Goal: Task Accomplishment & Management: Manage account settings

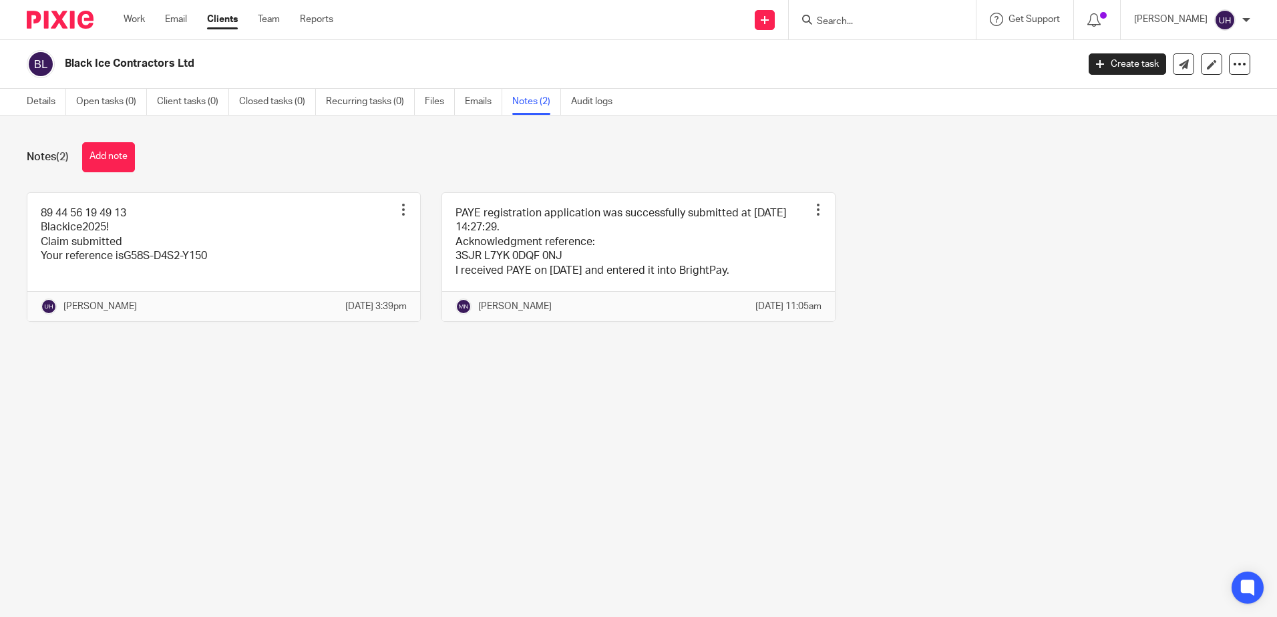
click at [828, 22] on input "Search" at bounding box center [876, 22] width 120 height 12
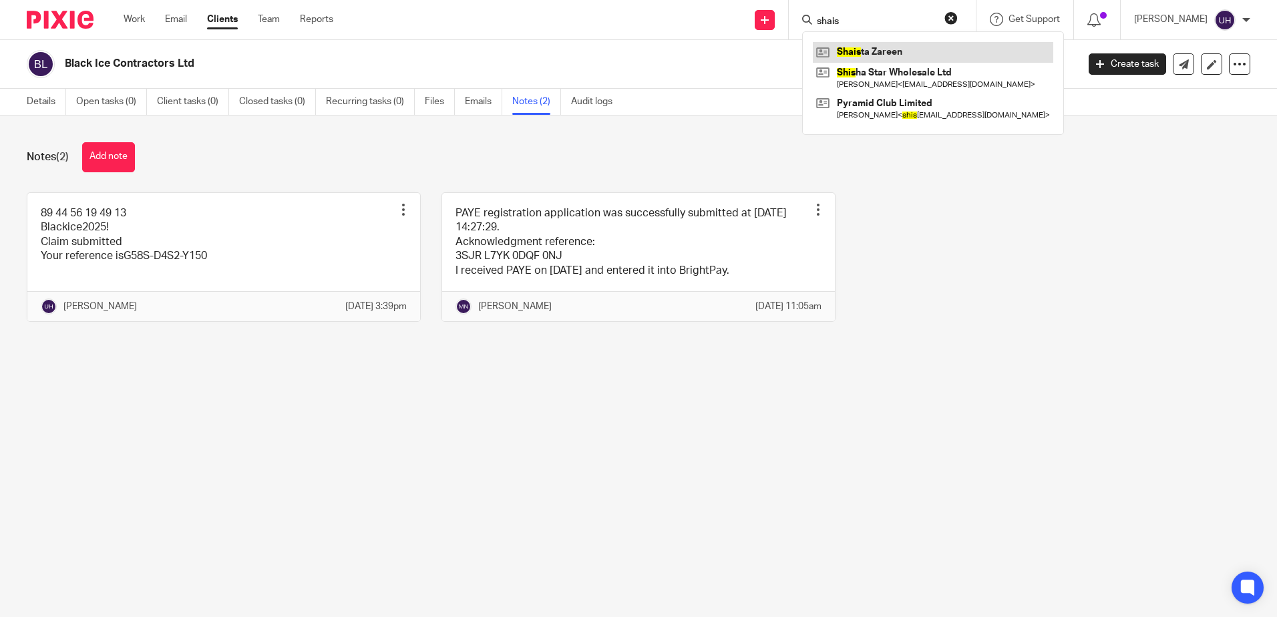
type input "shais"
click at [868, 45] on link at bounding box center [933, 52] width 240 height 20
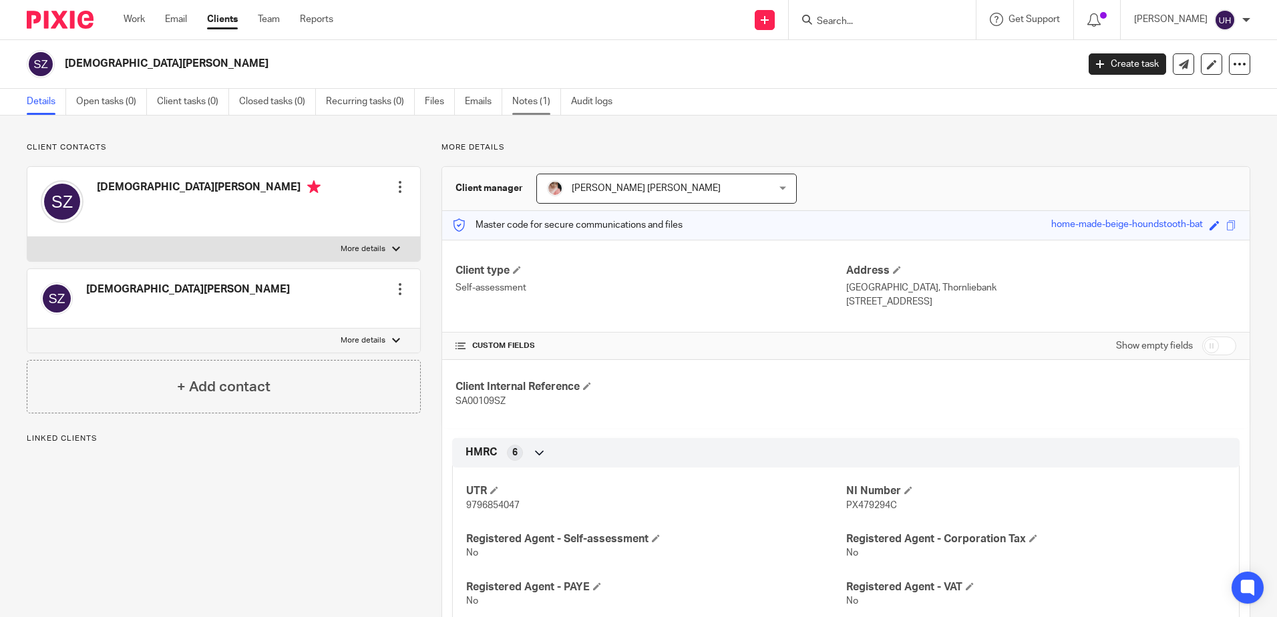
click at [548, 98] on link "Notes (1)" at bounding box center [536, 102] width 49 height 26
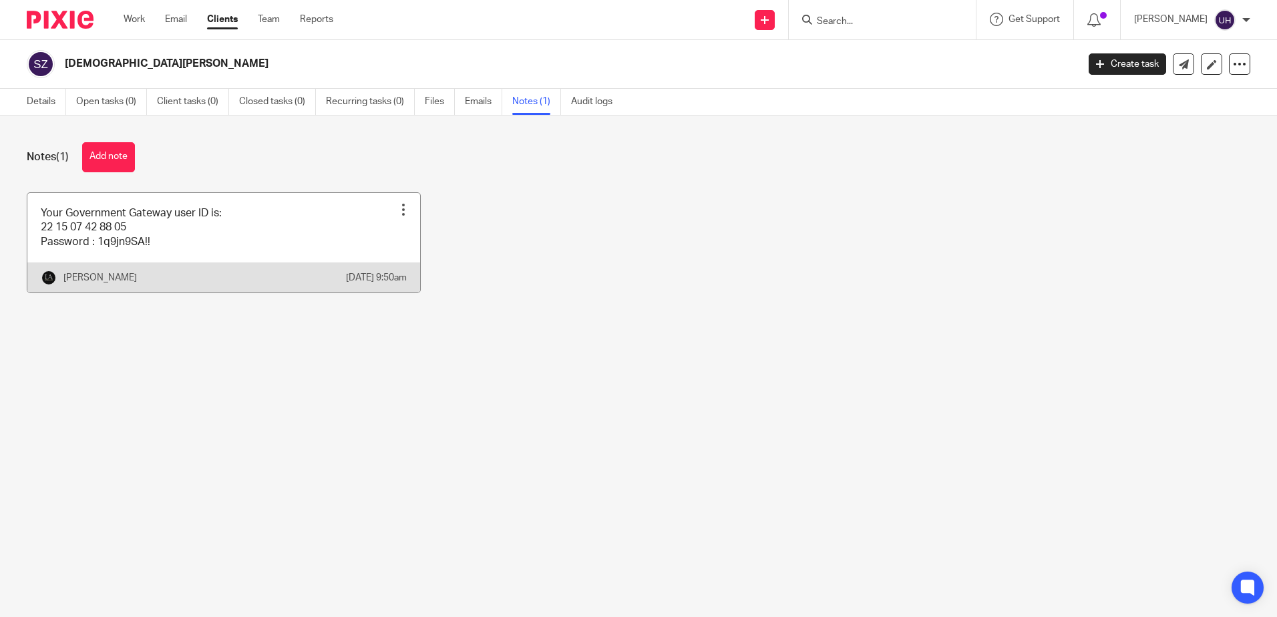
click at [238, 198] on link at bounding box center [223, 243] width 393 height 100
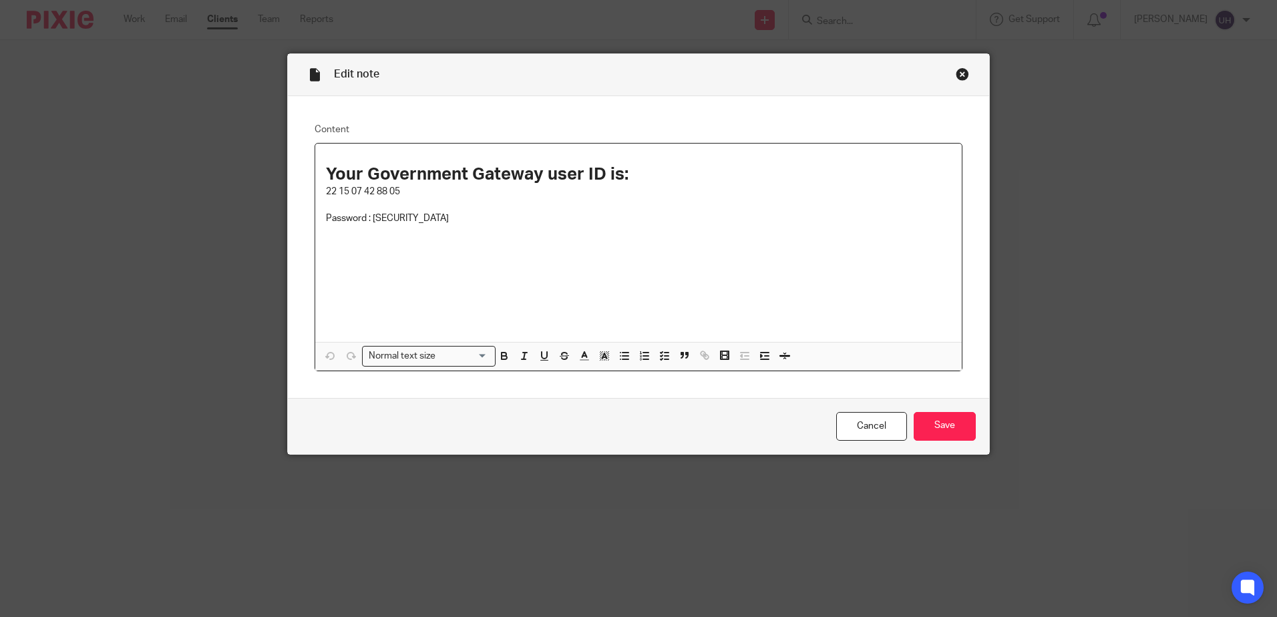
click at [353, 189] on p "22 15 07 42 88 05" at bounding box center [638, 191] width 625 height 13
copy p "22 15 07 42 88 05"
drag, startPoint x: 369, startPoint y: 217, endPoint x: 440, endPoint y: 222, distance: 70.3
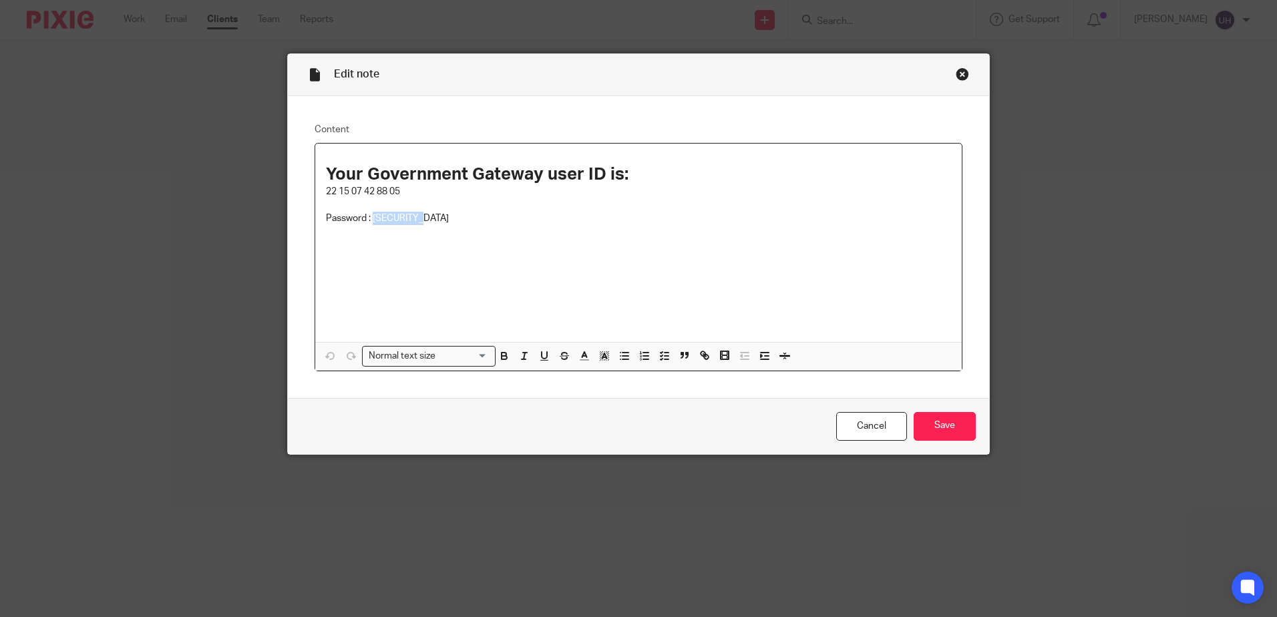
click at [440, 222] on p "Password : 1q9jn9SA!!" at bounding box center [638, 218] width 625 height 13
drag, startPoint x: 391, startPoint y: 210, endPoint x: 363, endPoint y: 194, distance: 31.7
click at [363, 194] on p "22 15 07 42 88 05" at bounding box center [638, 191] width 625 height 13
drag, startPoint x: 369, startPoint y: 218, endPoint x: 427, endPoint y: 218, distance: 58.1
click at [432, 218] on p "Password : 1q9jn9SA!!" at bounding box center [638, 218] width 625 height 13
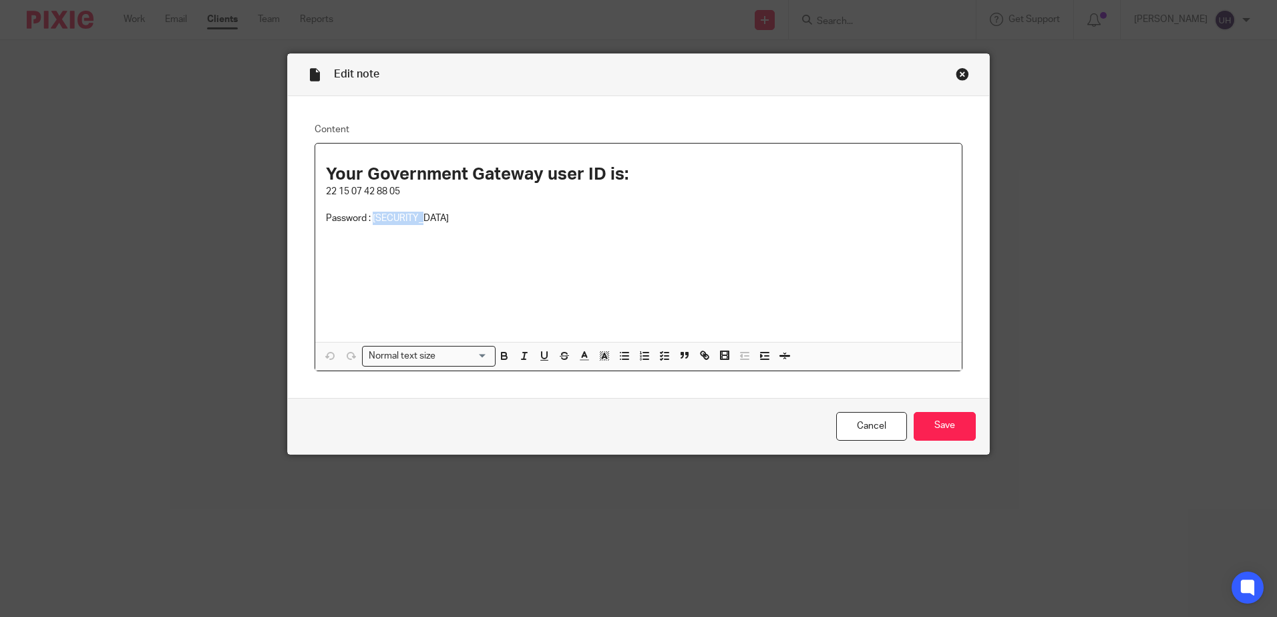
copy p "1q9jn9SA!!"
click at [963, 431] on input "Save" at bounding box center [945, 426] width 62 height 29
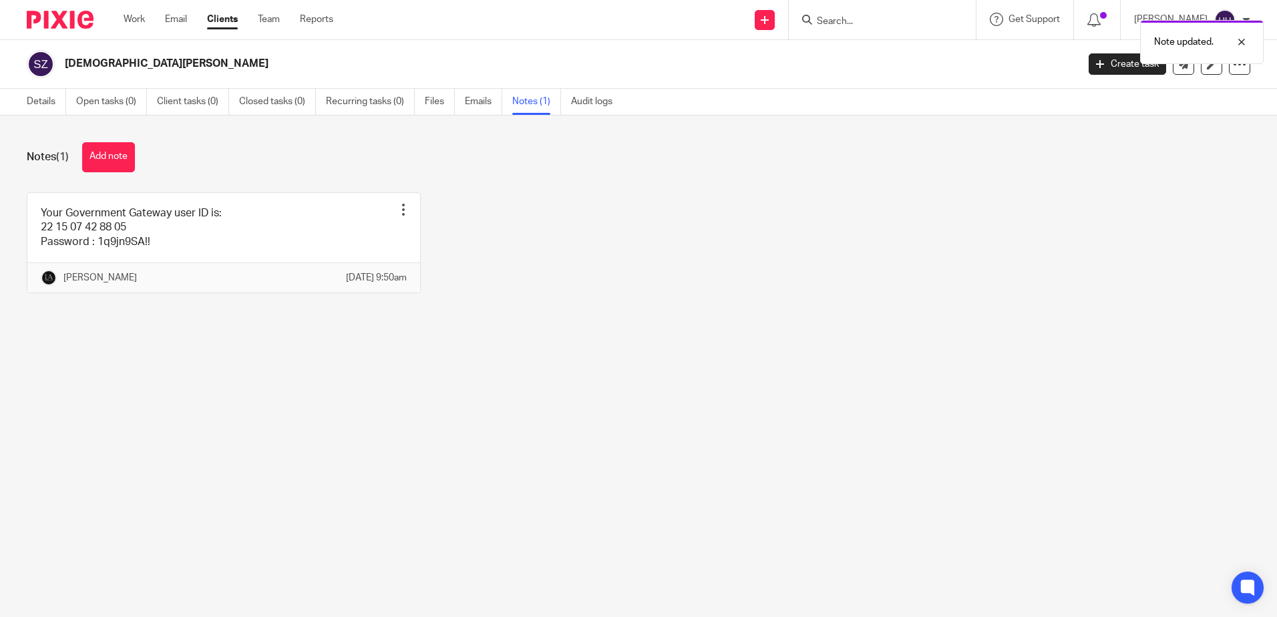
click at [832, 15] on div "Note updated." at bounding box center [951, 38] width 625 height 51
click at [834, 21] on div "Note updated." at bounding box center [951, 38] width 625 height 51
click at [858, 22] on input "Search" at bounding box center [876, 22] width 120 height 12
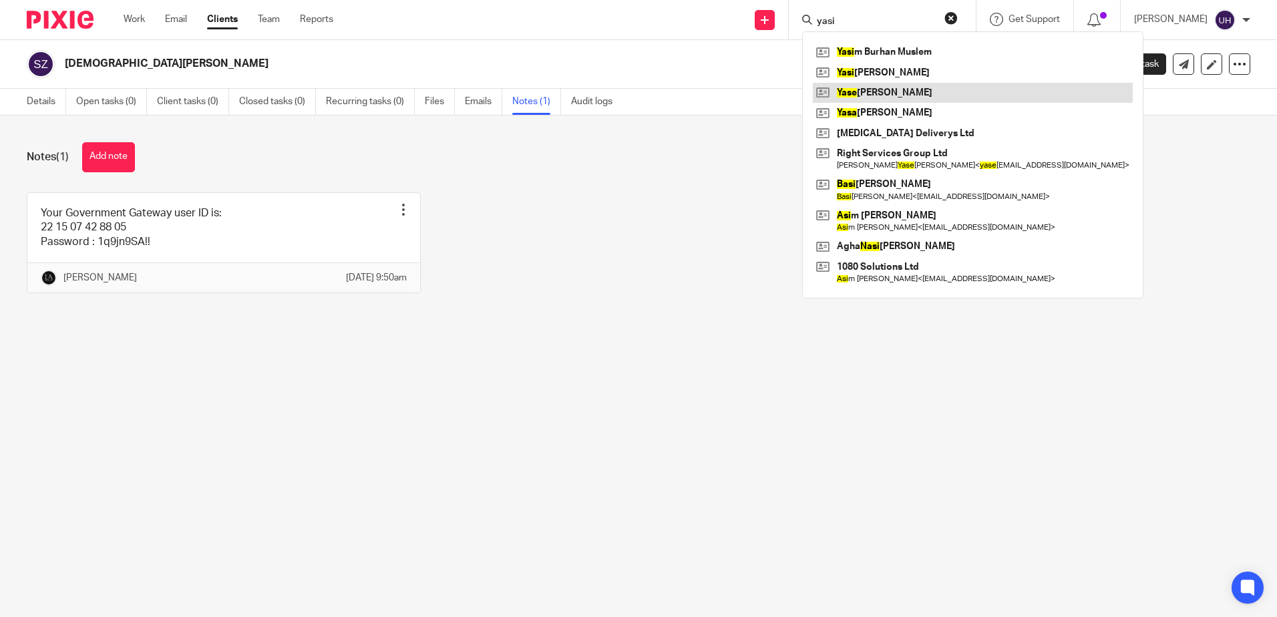
type input "yasi"
click at [908, 88] on link at bounding box center [973, 93] width 320 height 20
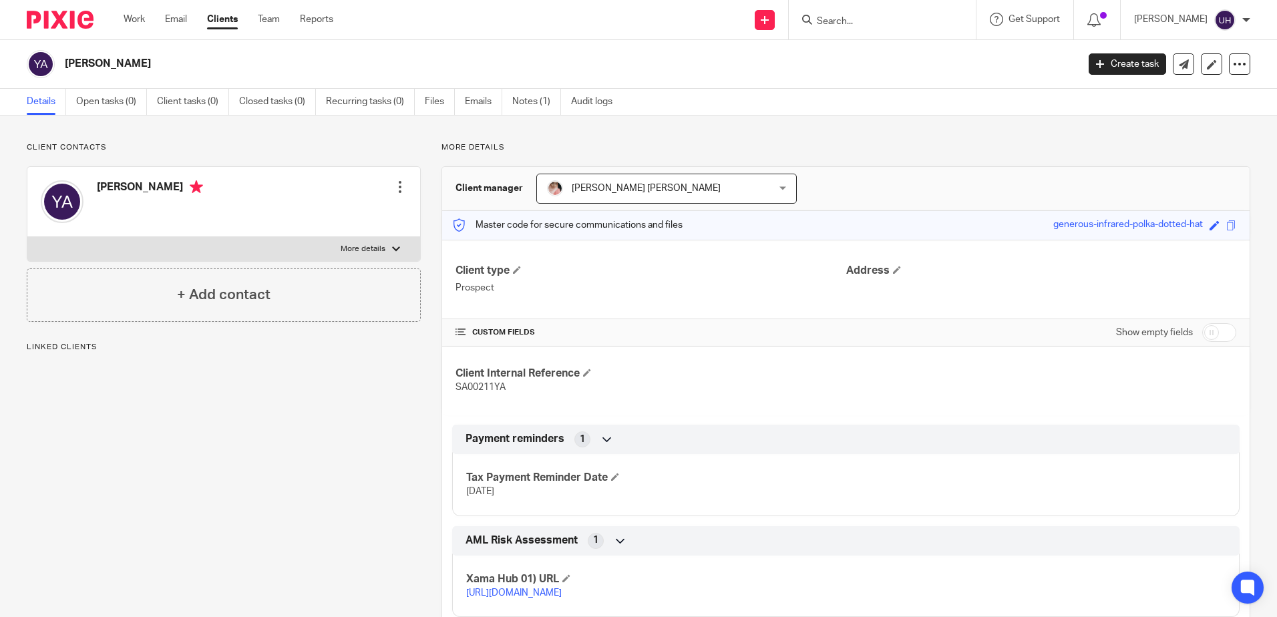
click at [512, 100] on ul "Details Open tasks (0) Client tasks (0) Closed tasks (0) Recurring tasks (0) Fi…" at bounding box center [330, 102] width 606 height 26
click at [526, 101] on link "Notes (1)" at bounding box center [536, 102] width 49 height 26
